Goal: Task Accomplishment & Management: Use online tool/utility

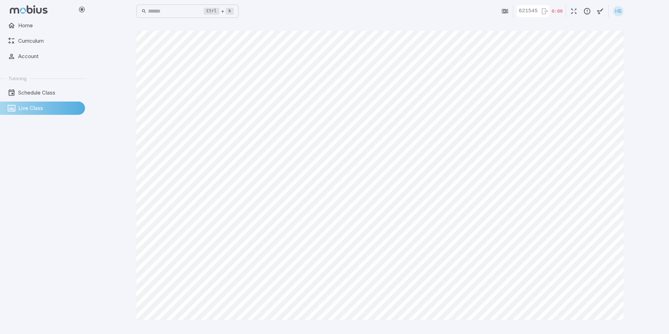
click at [368, 323] on div "Canvas actions 100 % Exit zen mode" at bounding box center [380, 178] width 487 height 295
